Goal: Information Seeking & Learning: Learn about a topic

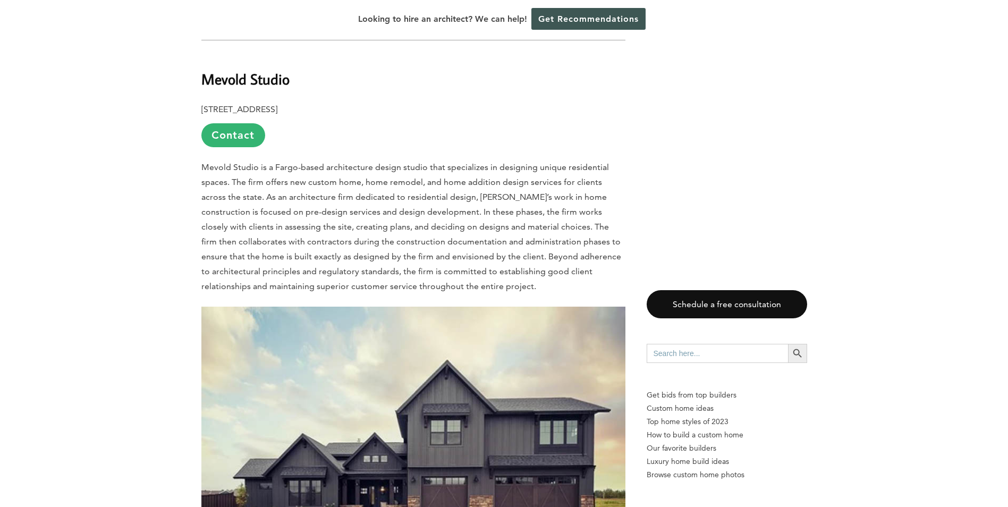
scroll to position [2232, 0]
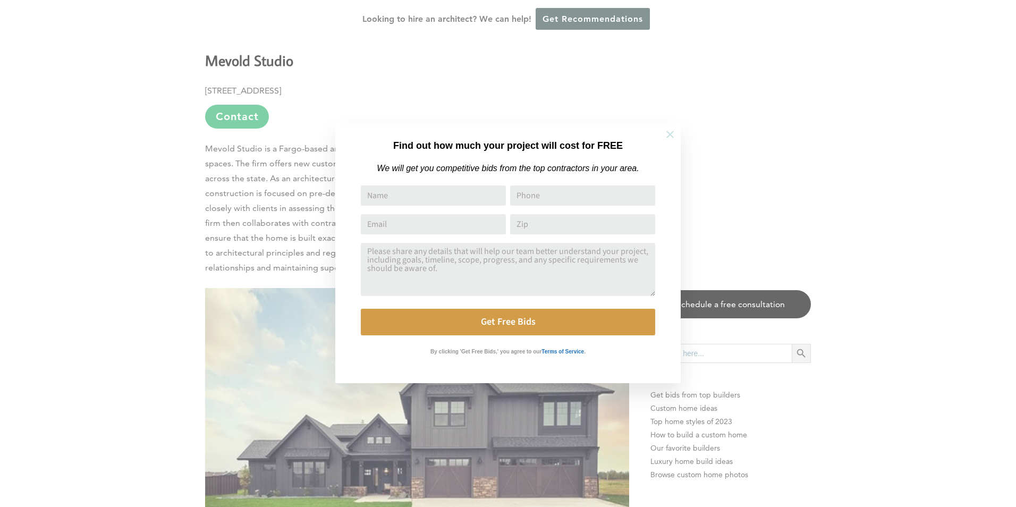
click at [670, 133] on icon at bounding box center [670, 135] width 12 height 12
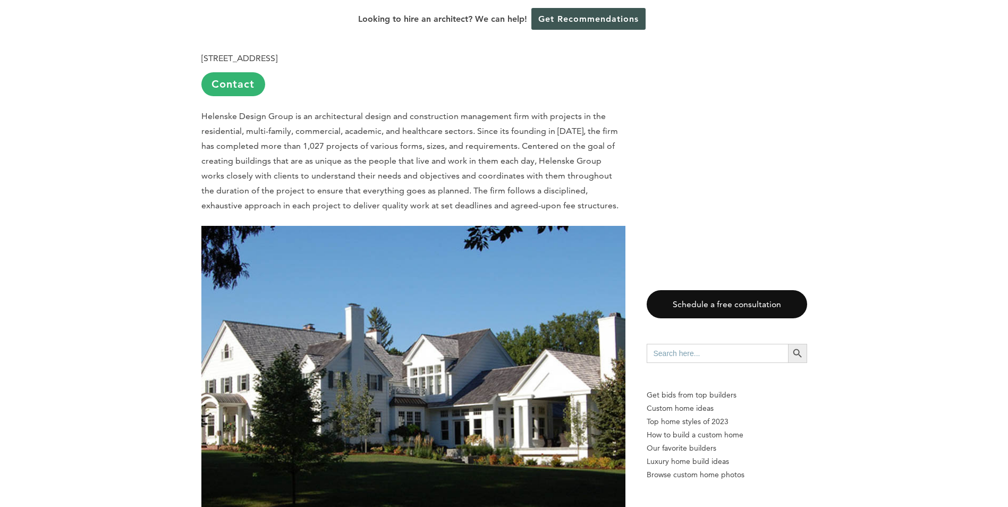
scroll to position [4994, 0]
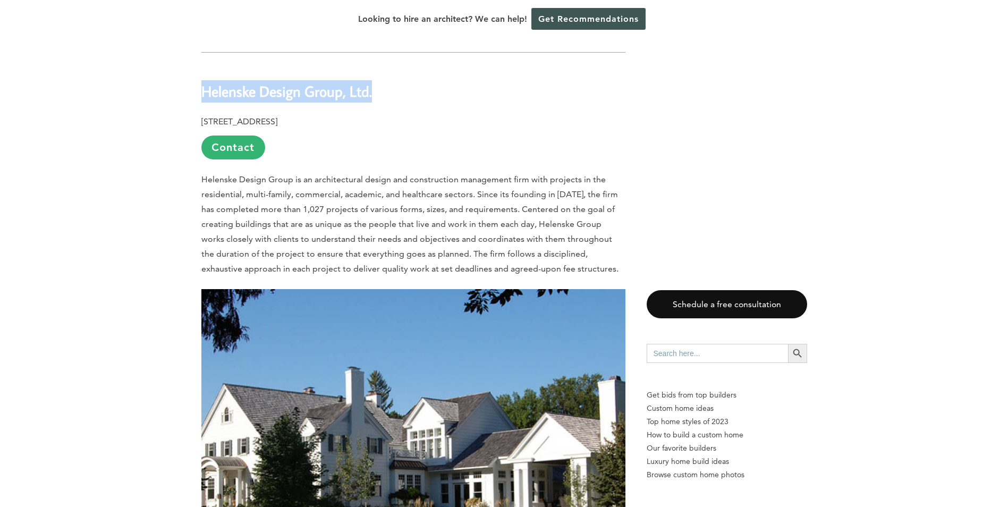
drag, startPoint x: 202, startPoint y: 45, endPoint x: 372, endPoint y: 43, distance: 170.0
click at [372, 65] on h2 "Helenske Design Group, Ltd." at bounding box center [413, 83] width 424 height 37
copy b "Helenske Design Group, Ltd."
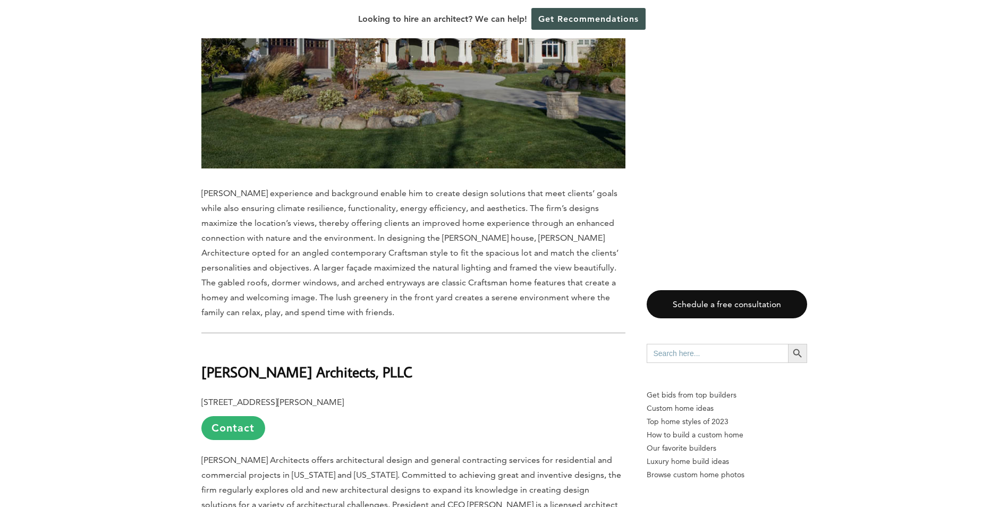
scroll to position [4197, 0]
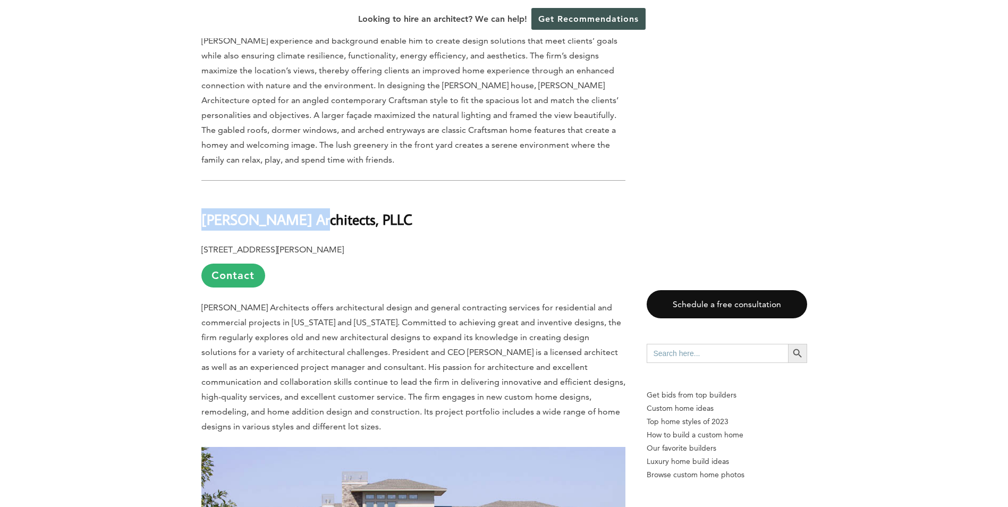
drag, startPoint x: 202, startPoint y: 176, endPoint x: 295, endPoint y: 179, distance: 93.0
click at [295, 210] on b "Stahl Architects, PLLC" at bounding box center [306, 219] width 211 height 19
copy b "Stahl Architects"
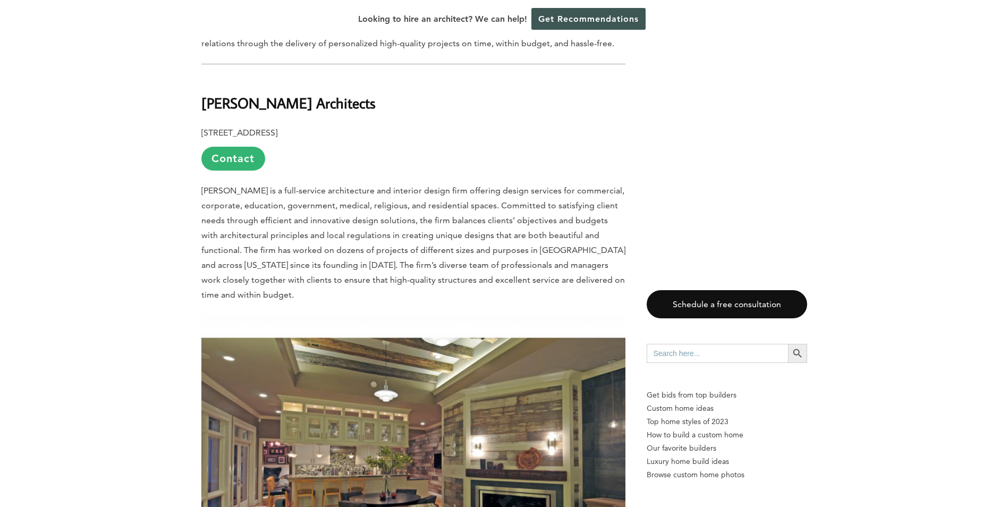
scroll to position [5738, 0]
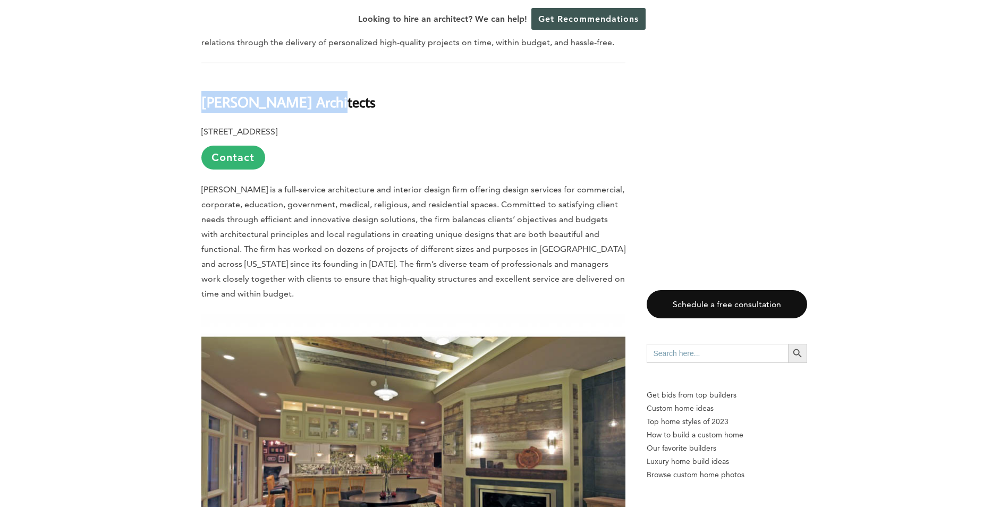
drag, startPoint x: 205, startPoint y: 57, endPoint x: 324, endPoint y: 63, distance: 119.2
copy b "TL Stroh Architects"
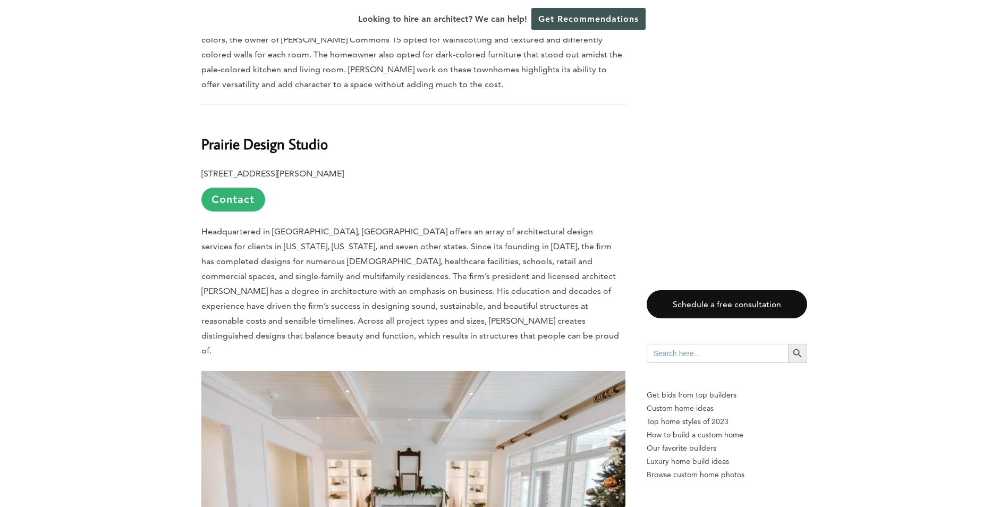
scroll to position [6429, 0]
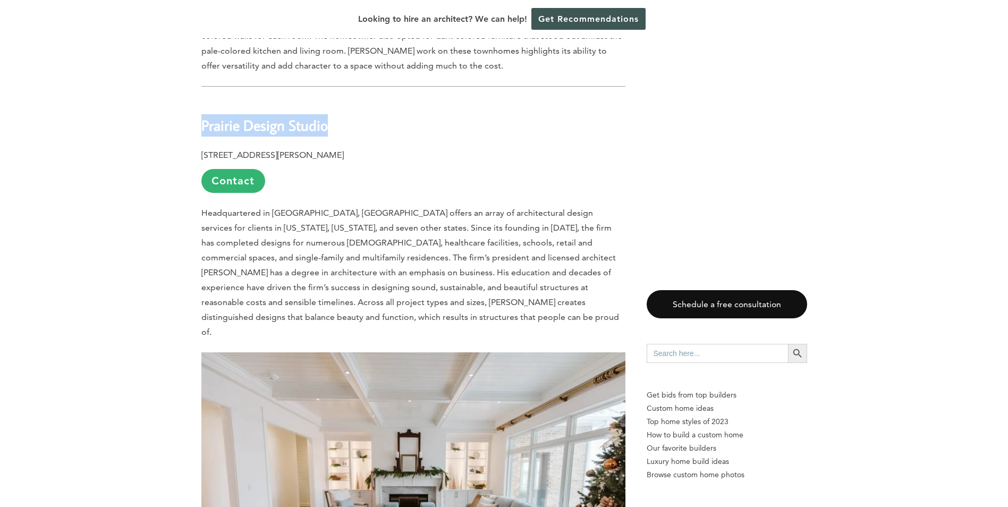
drag, startPoint x: 340, startPoint y: 53, endPoint x: 201, endPoint y: 49, distance: 139.2
click at [201, 99] on h2 "Prairie Design Studio" at bounding box center [413, 117] width 424 height 37
copy b "Prairie Design Studio"
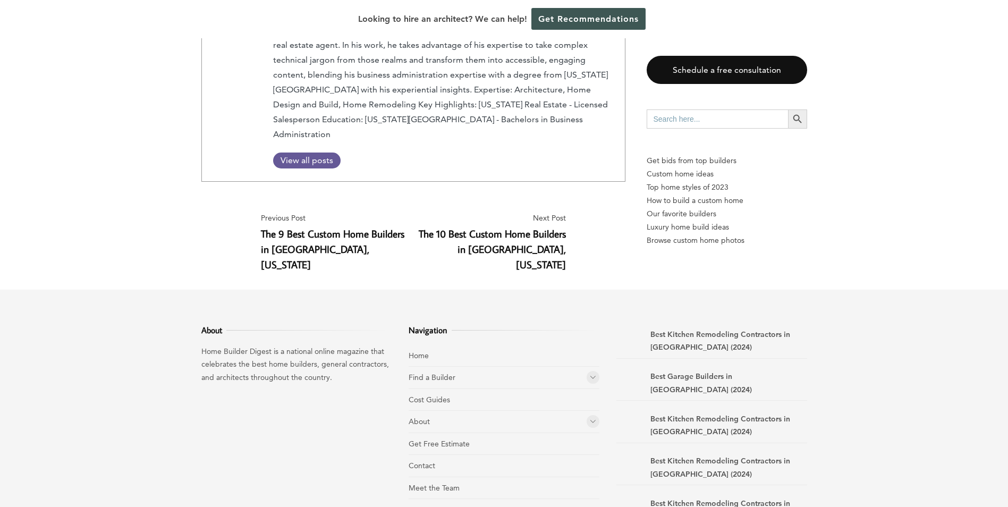
scroll to position [7932, 0]
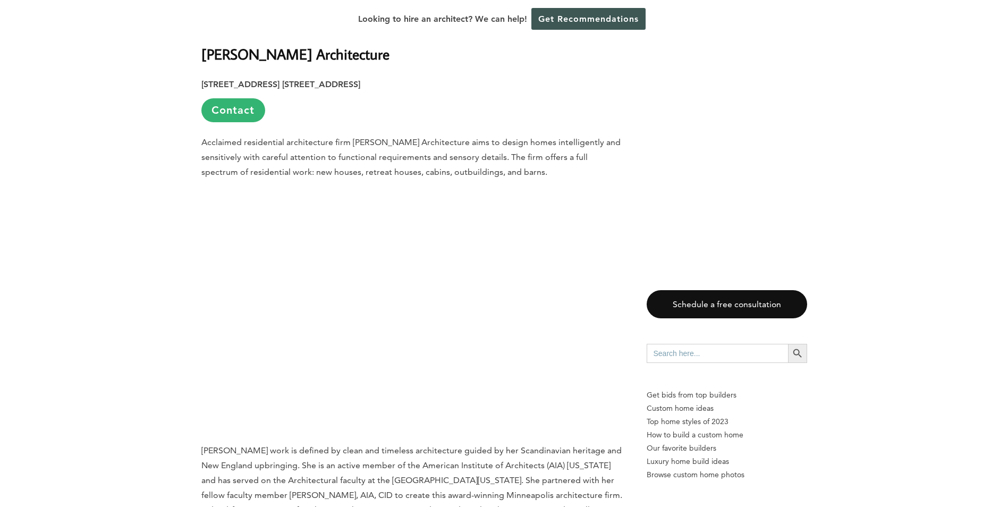
scroll to position [1328, 0]
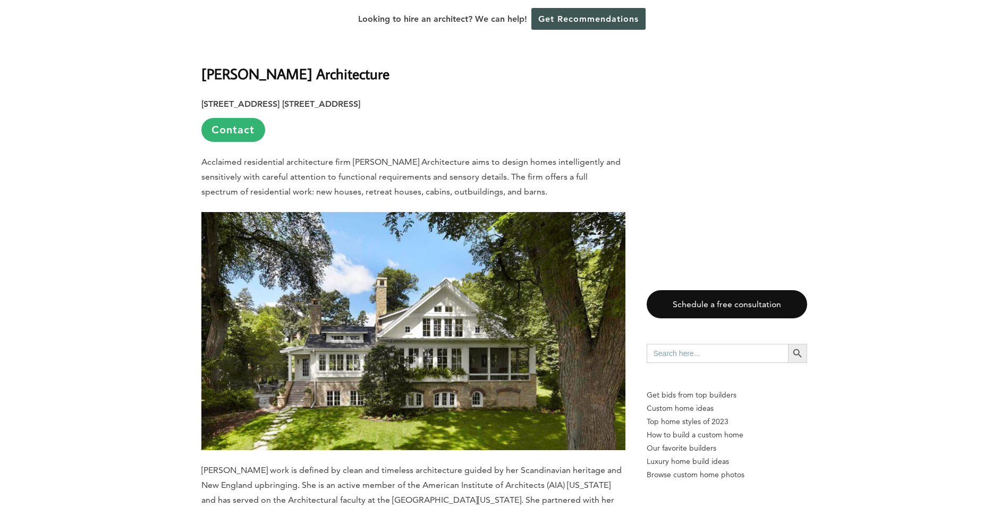
drag, startPoint x: 197, startPoint y: 46, endPoint x: 403, endPoint y: 49, distance: 206.2
copy strong "[PERSON_NAME] Architecture"
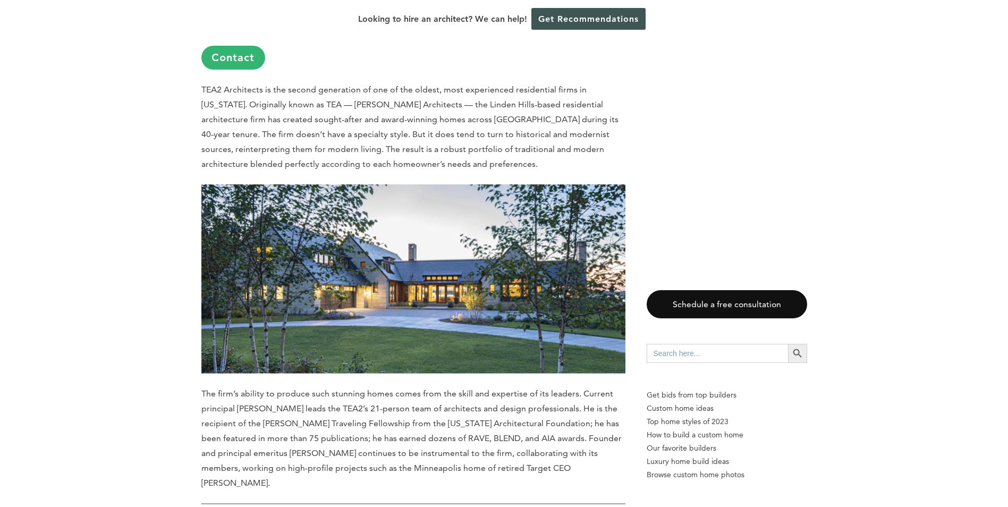
scroll to position [850, 0]
